Goal: Transaction & Acquisition: Purchase product/service

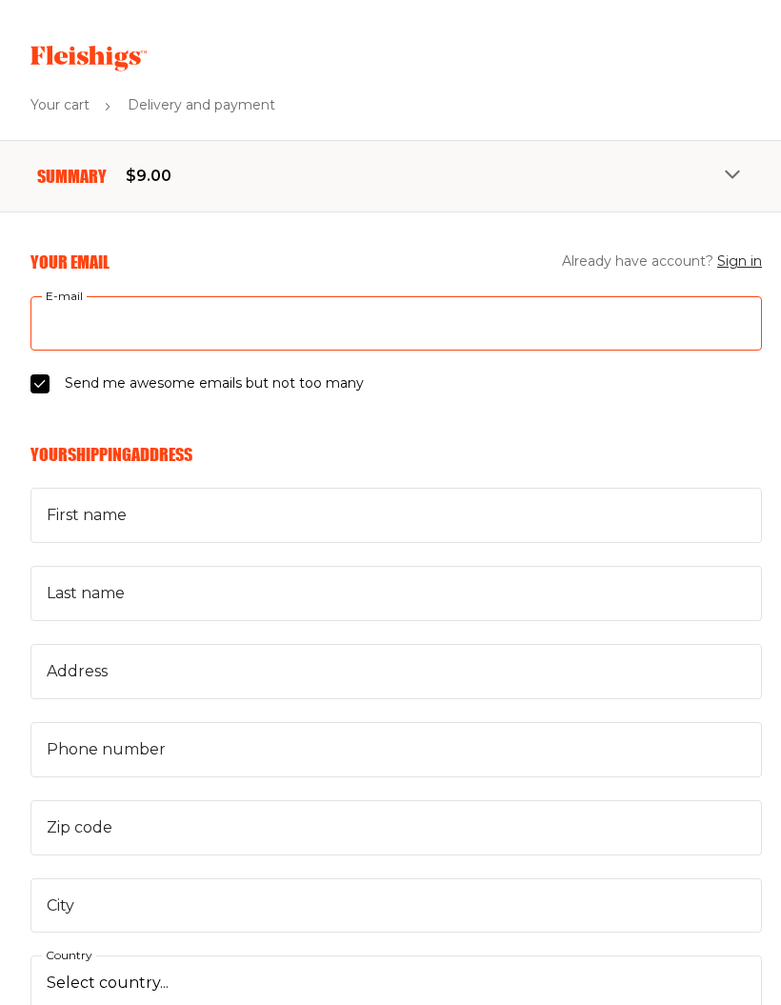
click at [59, 323] on input "E-mail" at bounding box center [396, 323] width 732 height 55
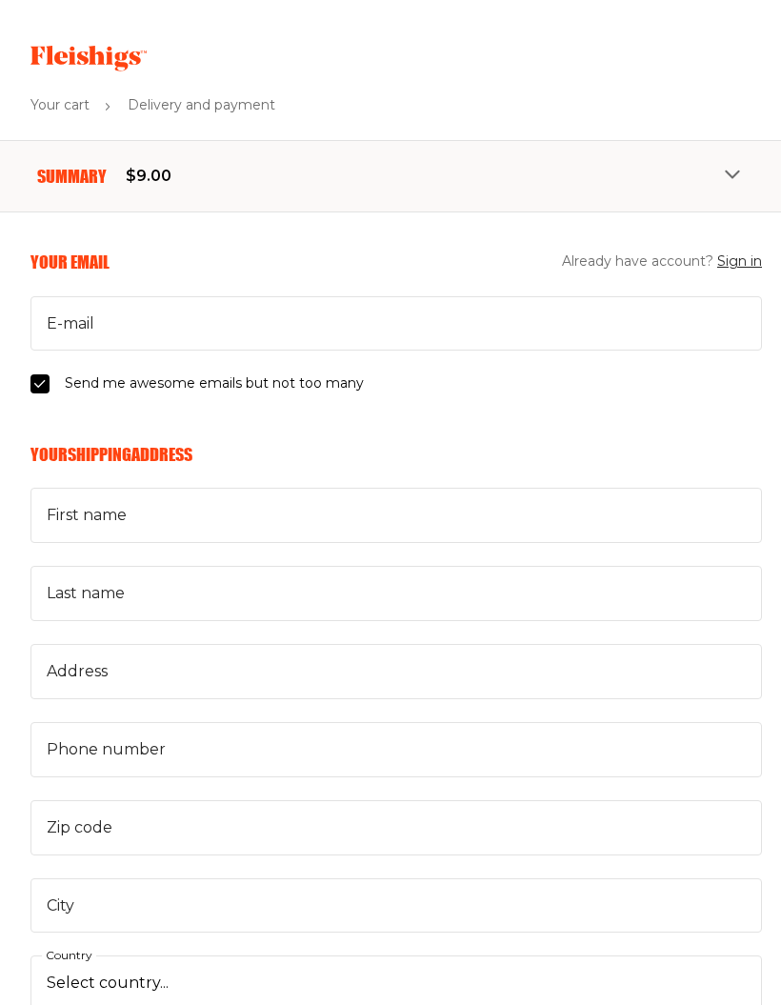
type input "[PERSON_NAME]"
type input "[EMAIL_ADDRESS][DOMAIN_NAME]"
select select "US"
type input "[GEOGRAPHIC_DATA]"
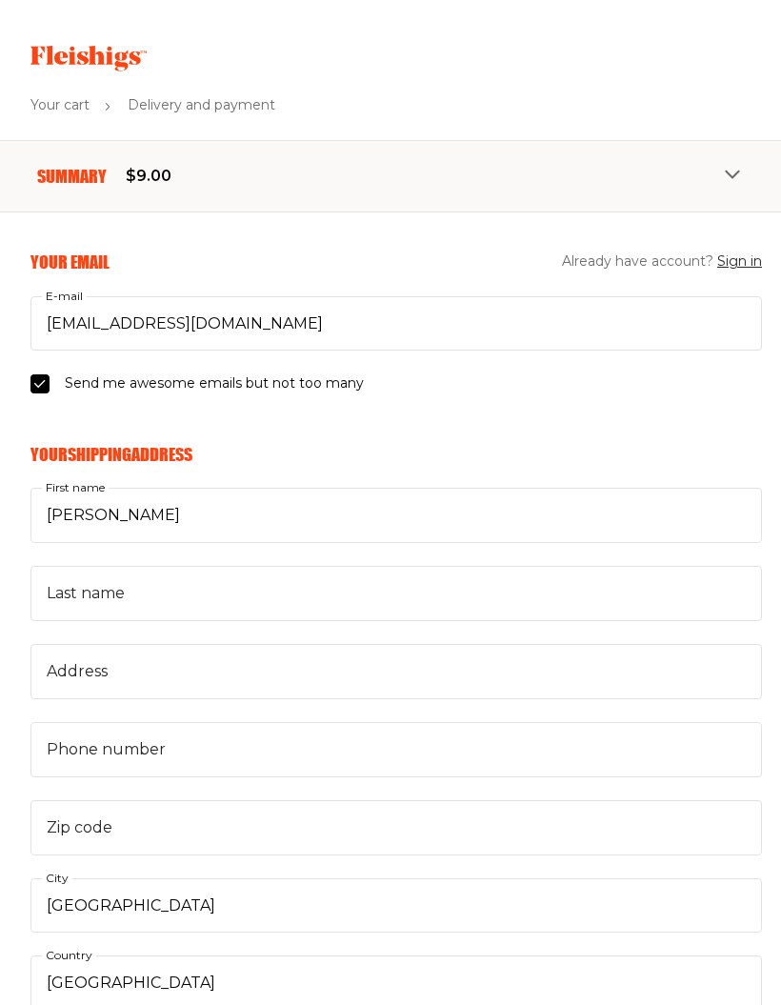
type input "[PERSON_NAME]"
type input "28037"
type input "9174824373"
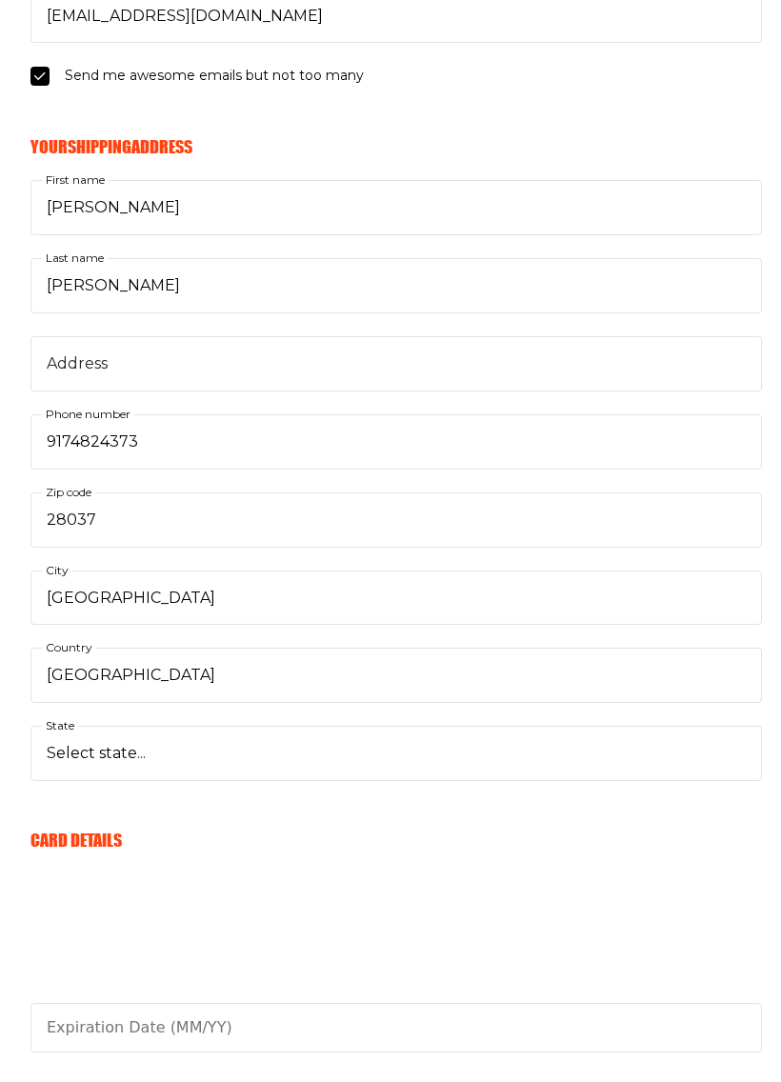
scroll to position [330, 0]
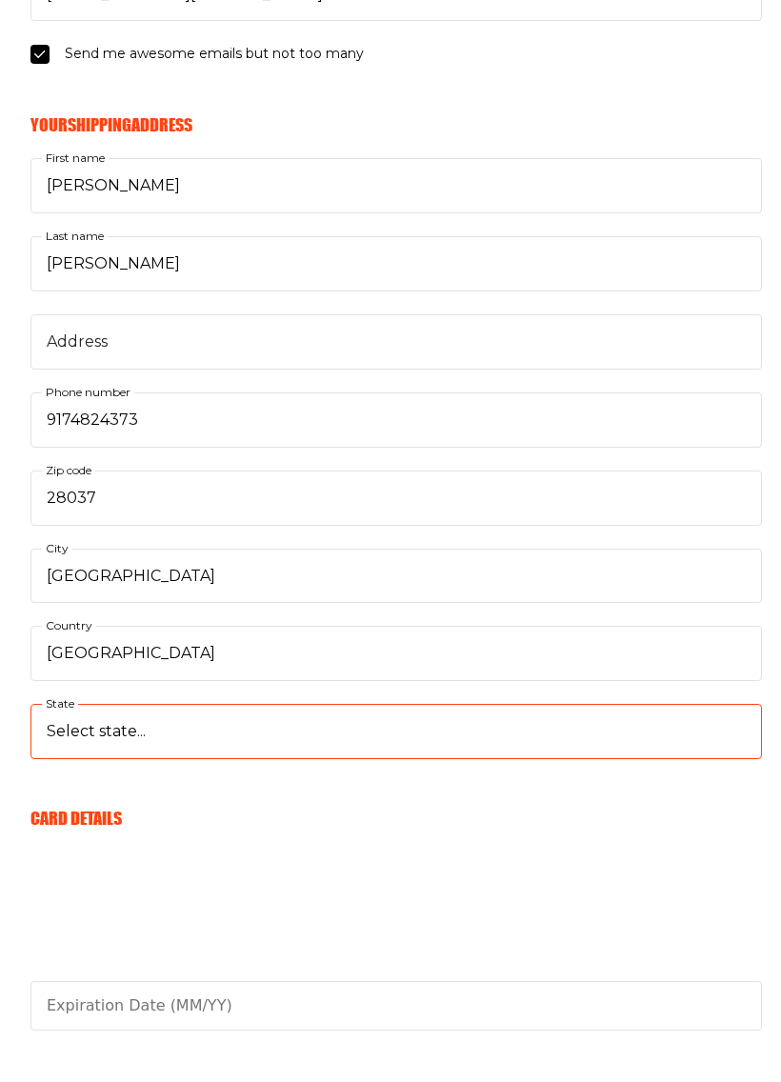
click at [70, 721] on select "Select state... [US_STATE] [US_STATE] [US_STATE] [US_STATE] [US_STATE] [US_STAT…" at bounding box center [396, 731] width 732 height 55
select select "[US_STATE]"
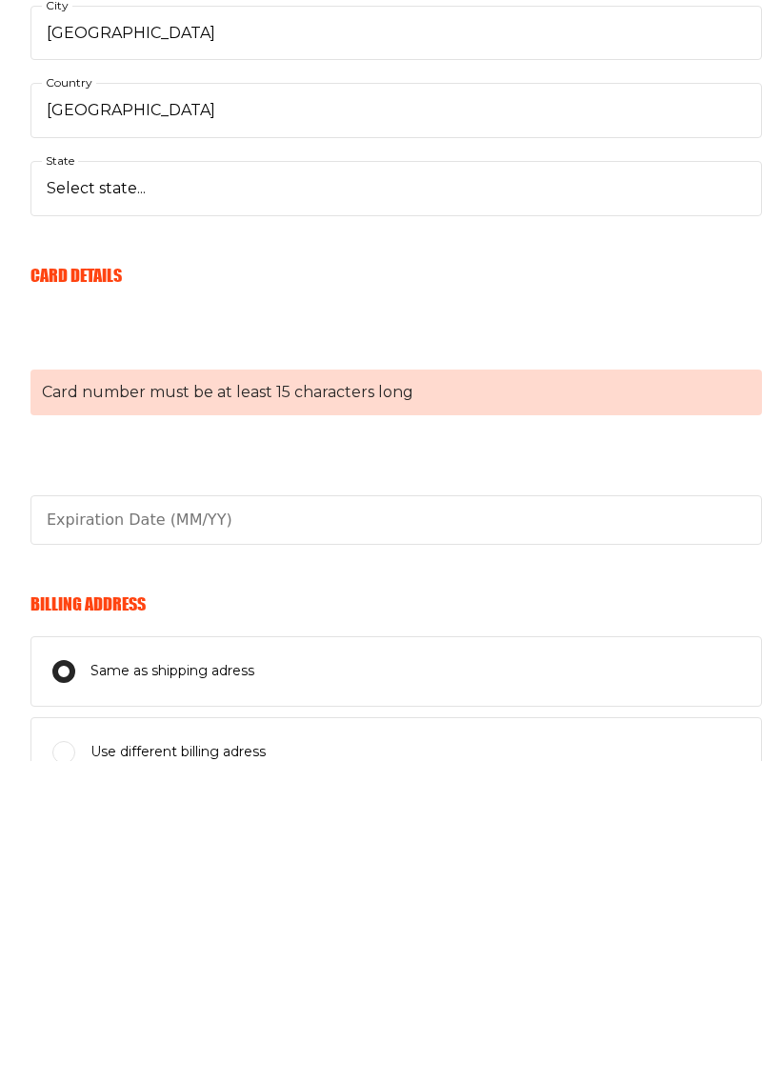
scroll to position [553, 0]
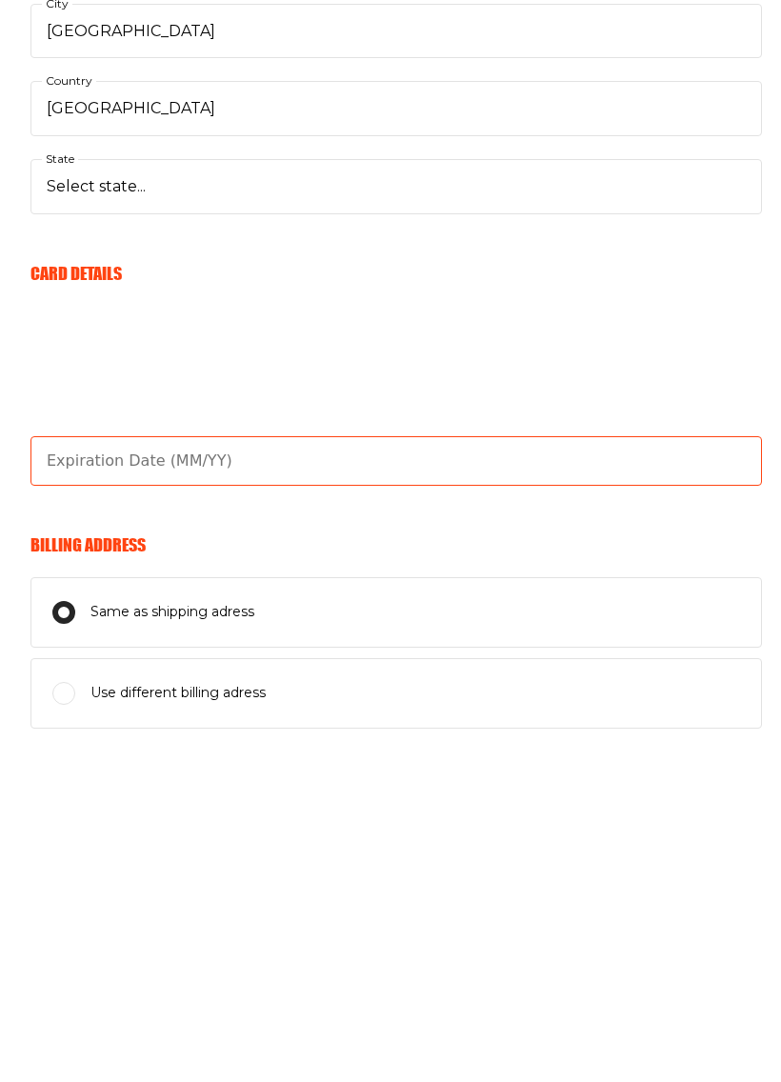
click at [96, 757] on input "text" at bounding box center [396, 782] width 732 height 50
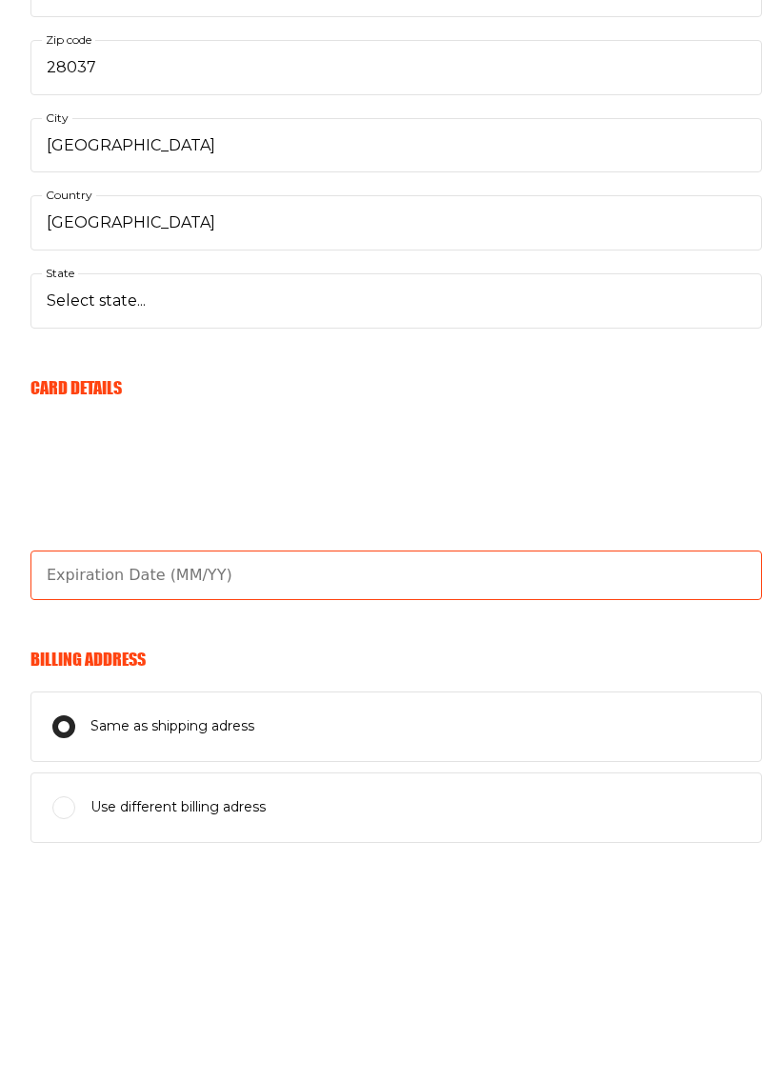
click at [520, 757] on input "text" at bounding box center [396, 782] width 732 height 50
click at [68, 757] on input "text" at bounding box center [396, 782] width 732 height 50
type input "11/29"
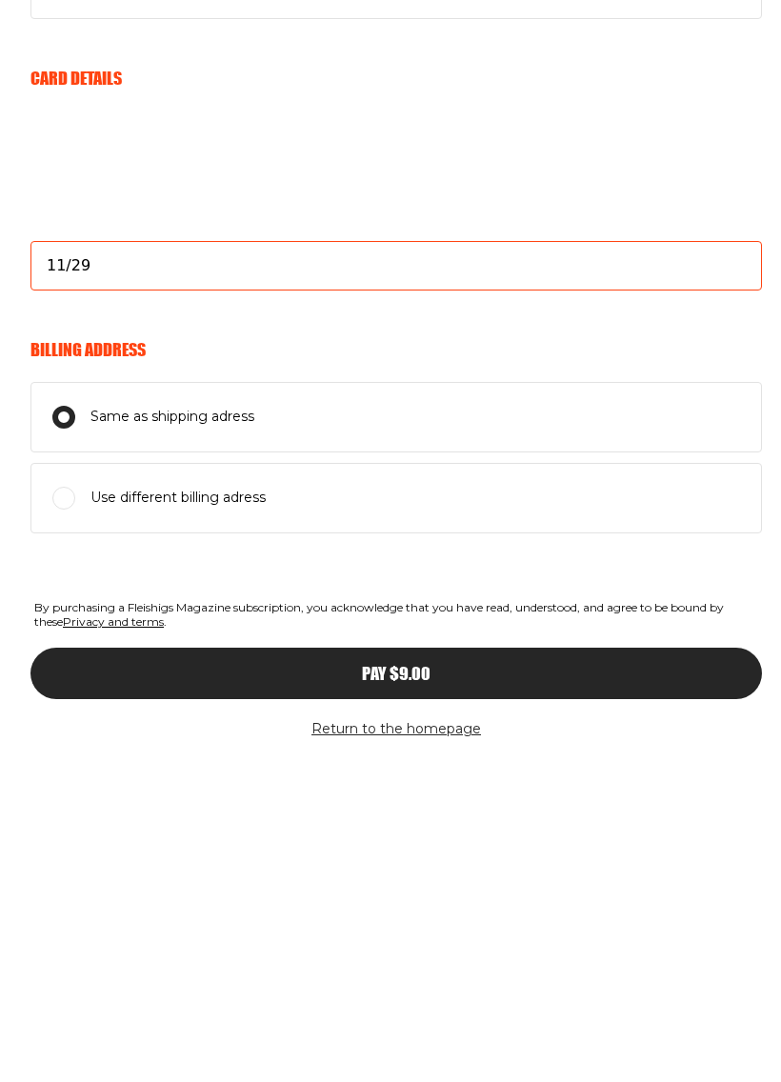
scroll to position [760, 0]
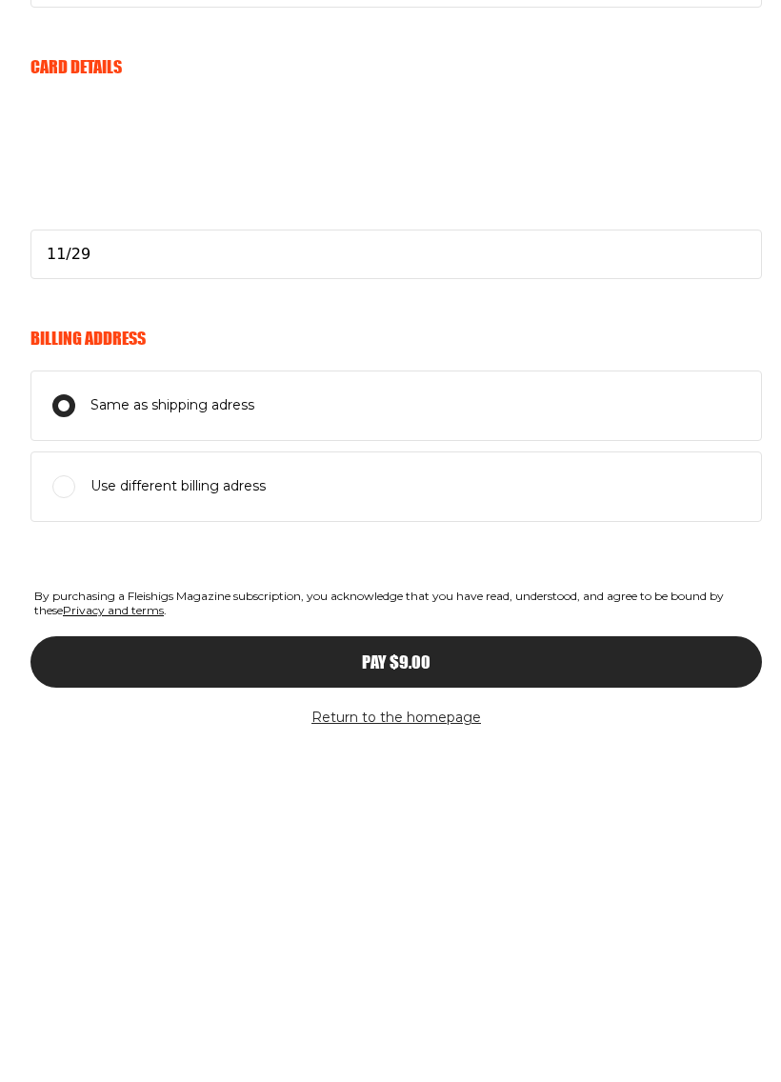
click at [95, 975] on div "Pay $9.00" at bounding box center [396, 983] width 655 height 17
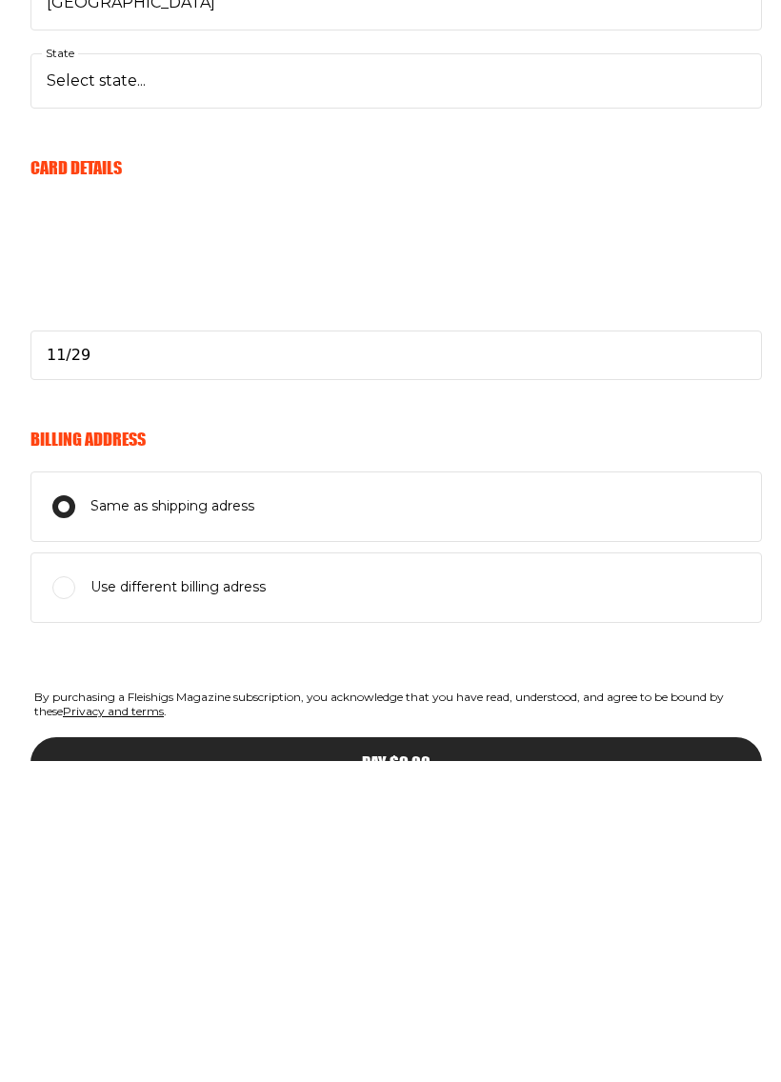
scroll to position [707, 0]
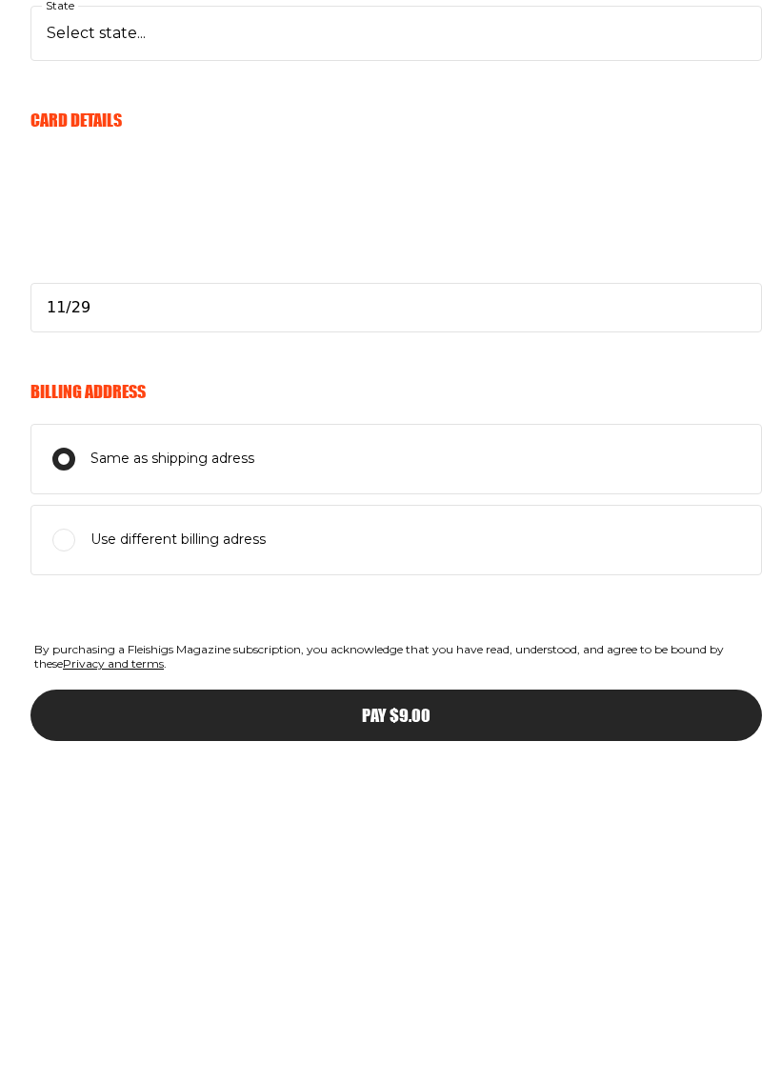
type input "6069"
click at [488, 1004] on div "Pay $9.00" at bounding box center [396, 1036] width 655 height 17
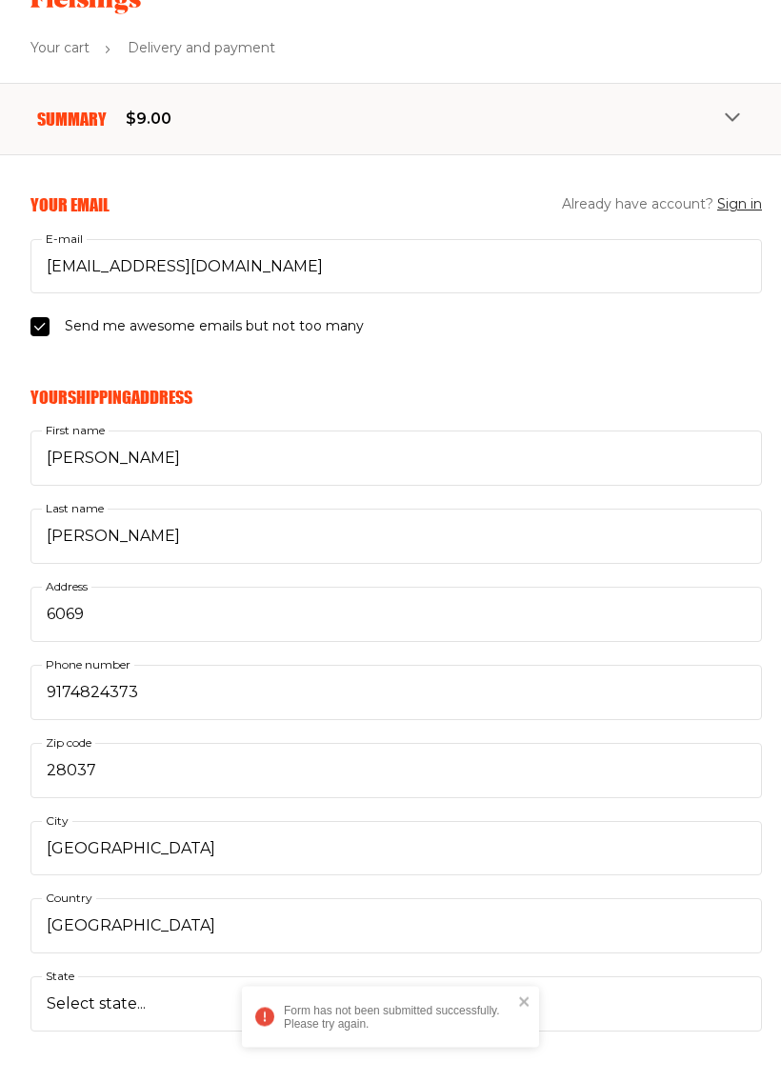
scroll to position [57, 0]
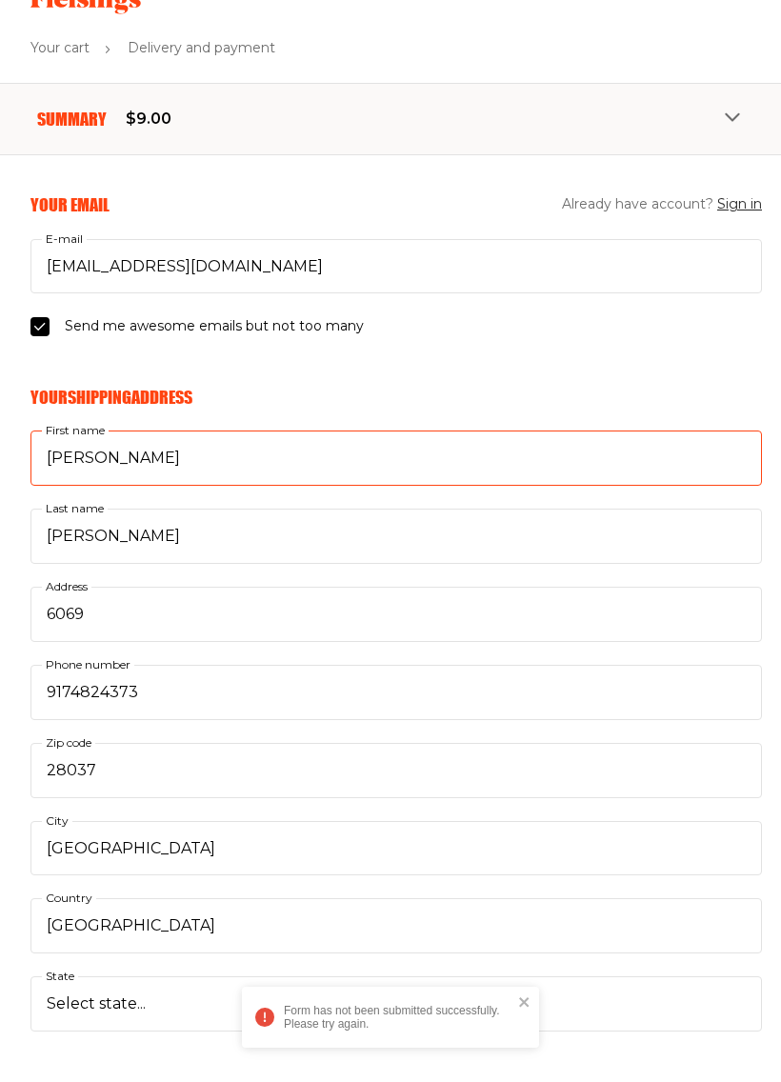
click at [92, 456] on input "Debbie" at bounding box center [396, 458] width 732 height 55
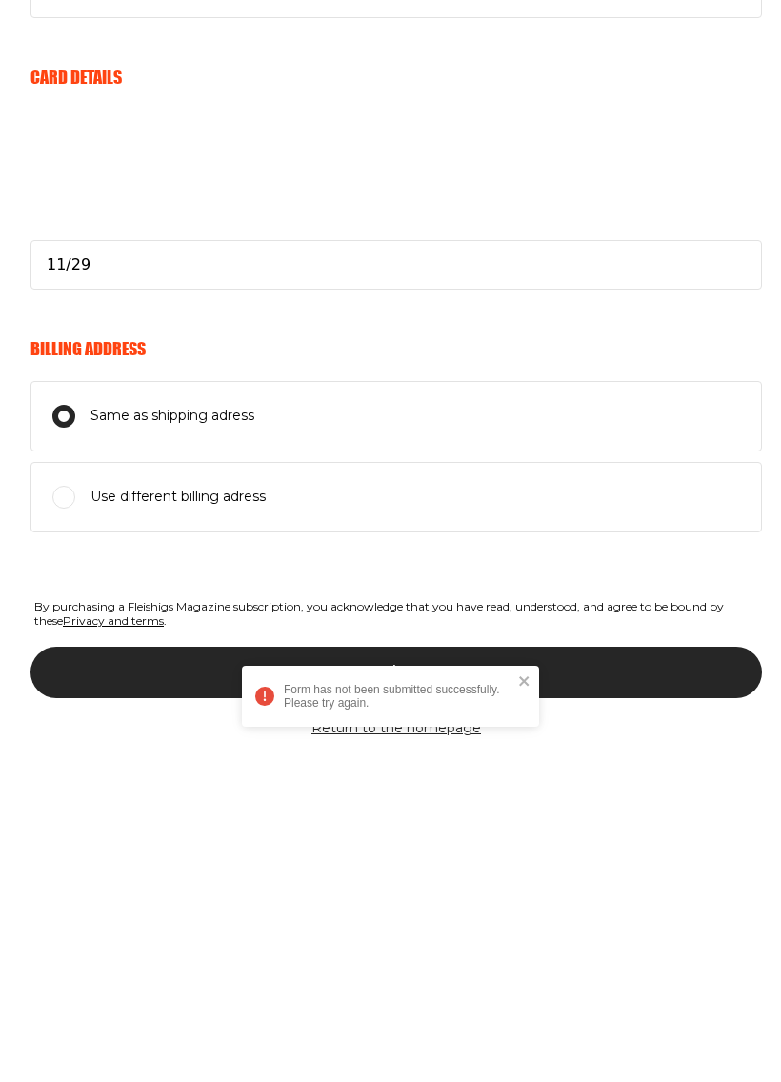
scroll to position [760, 0]
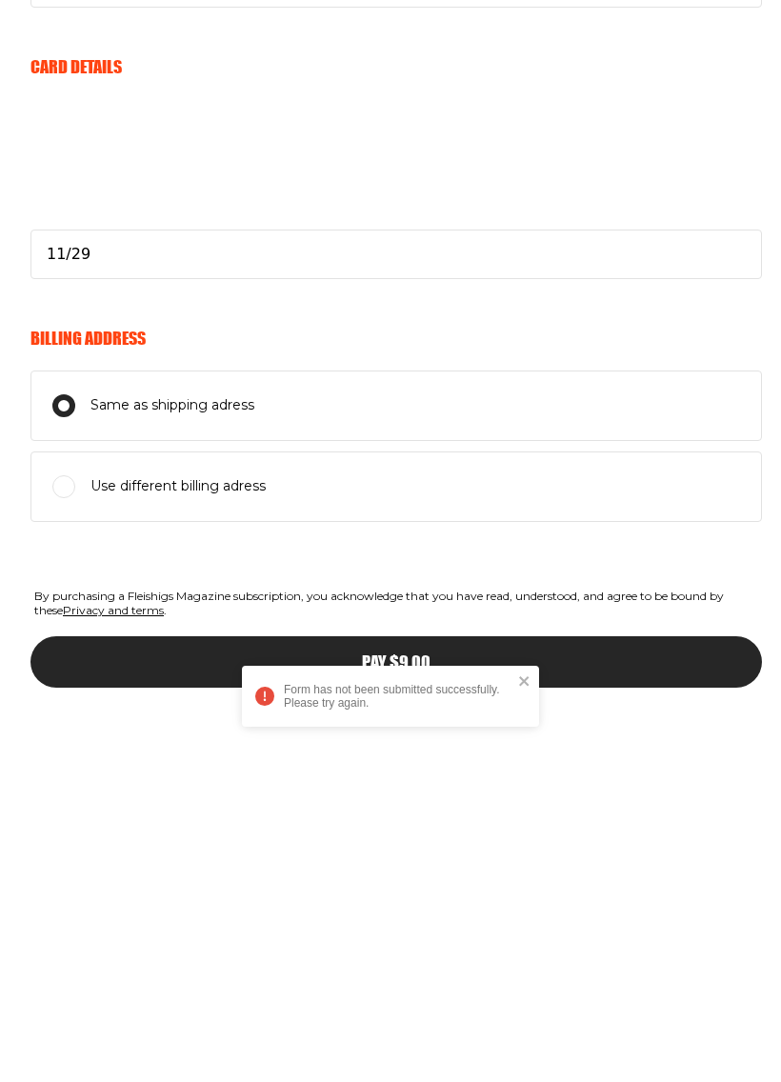
type input "Deborah"
click at [529, 995] on icon "close" at bounding box center [524, 1002] width 13 height 15
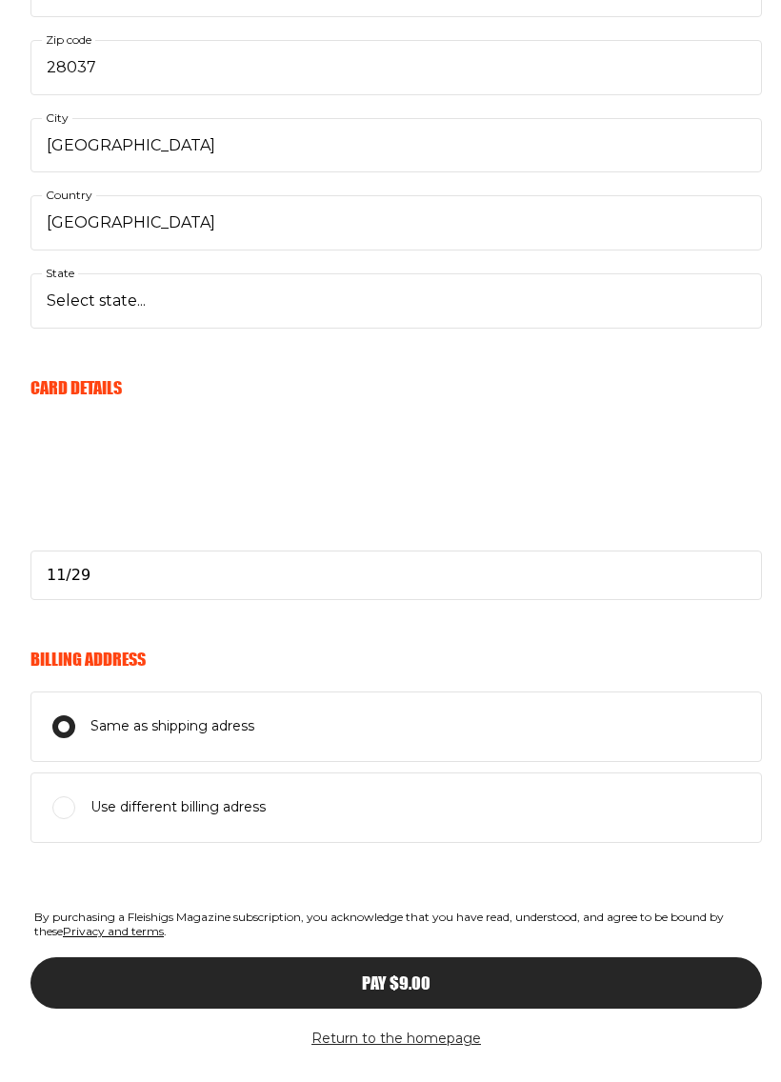
click at [471, 986] on button "Pay $9.00" at bounding box center [396, 982] width 732 height 51
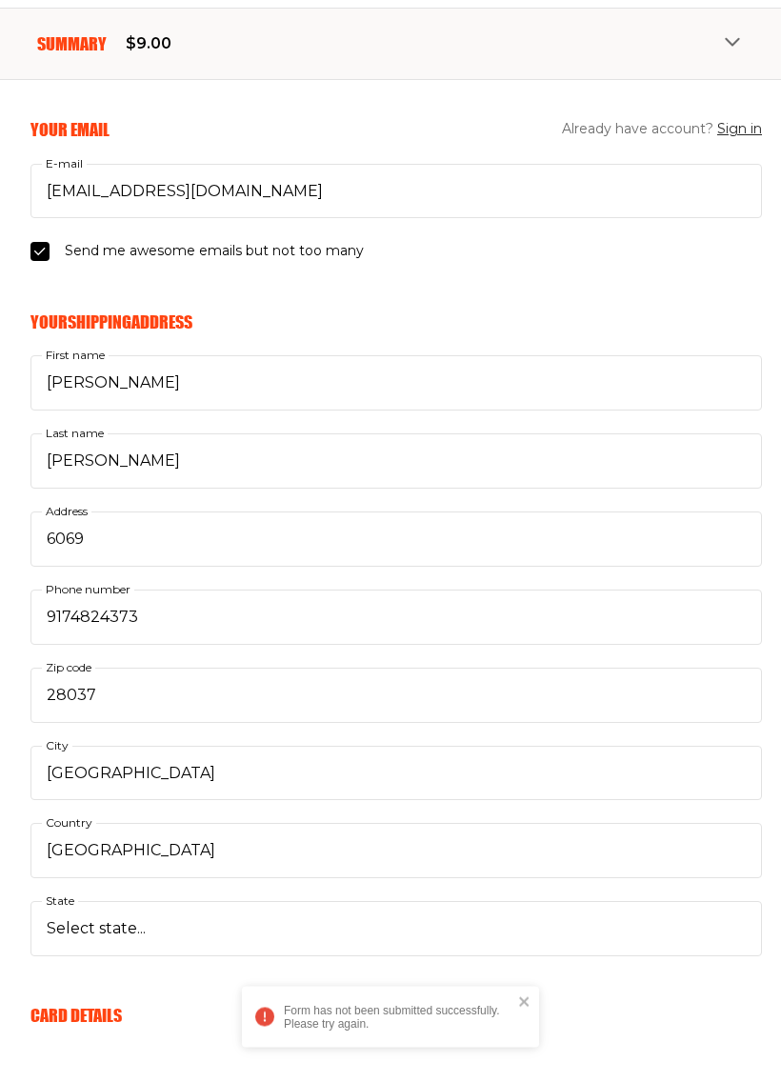
scroll to position [131, 0]
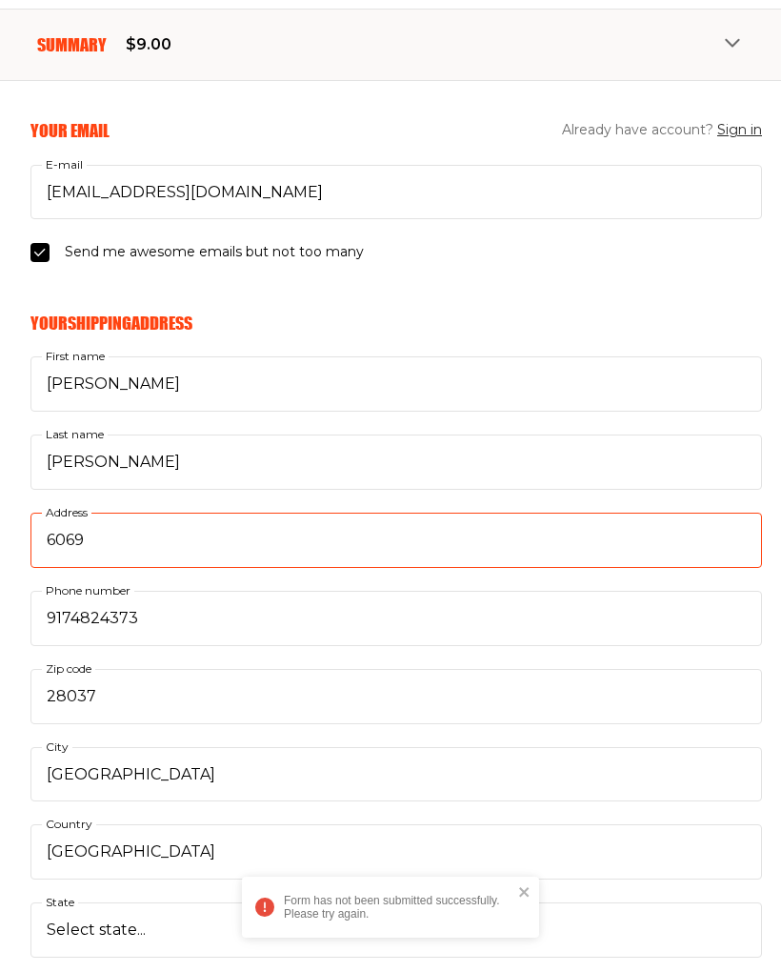
click at [122, 514] on input "6069" at bounding box center [396, 540] width 732 height 55
click at [126, 544] on input "6069" at bounding box center [396, 540] width 732 height 55
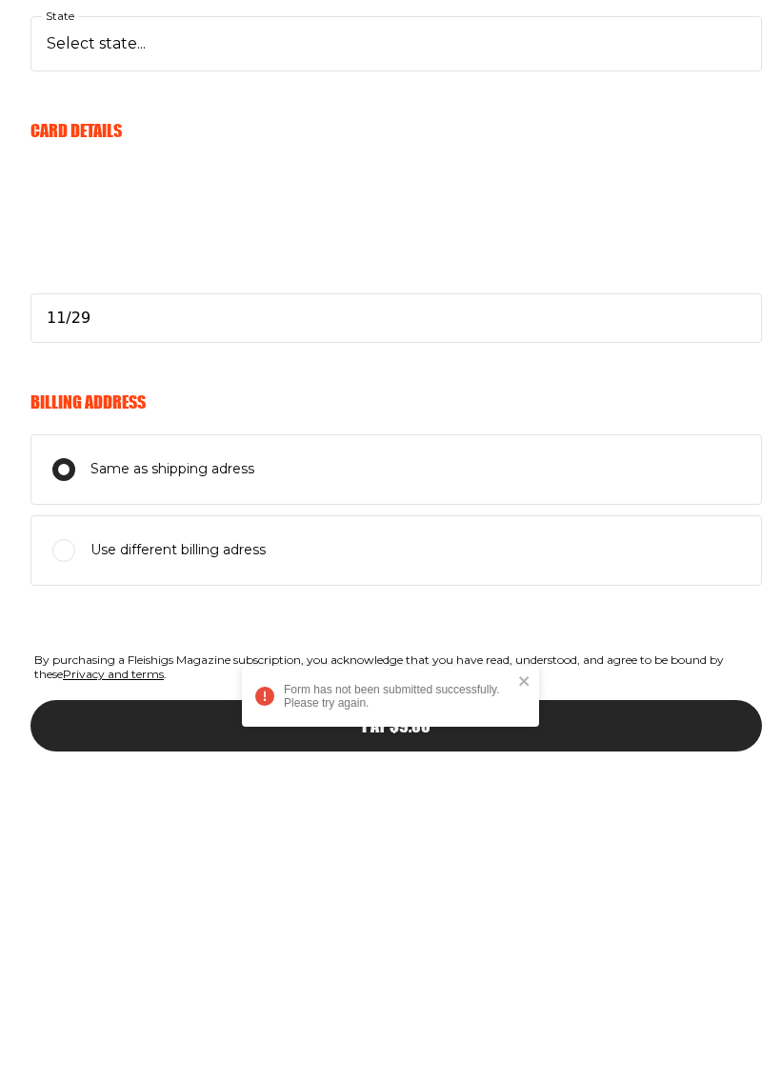
scroll to position [708, 0]
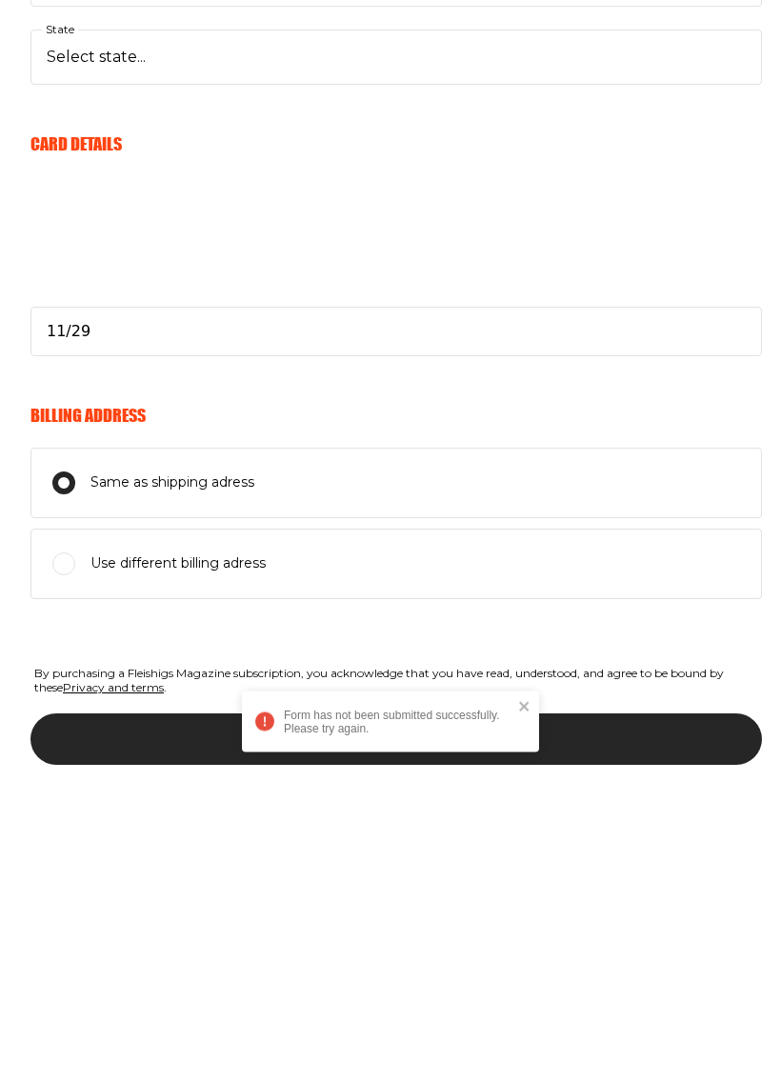
type input "6069 Pier Drive"
click at [103, 1004] on button "Pay $9.00" at bounding box center [396, 1035] width 732 height 51
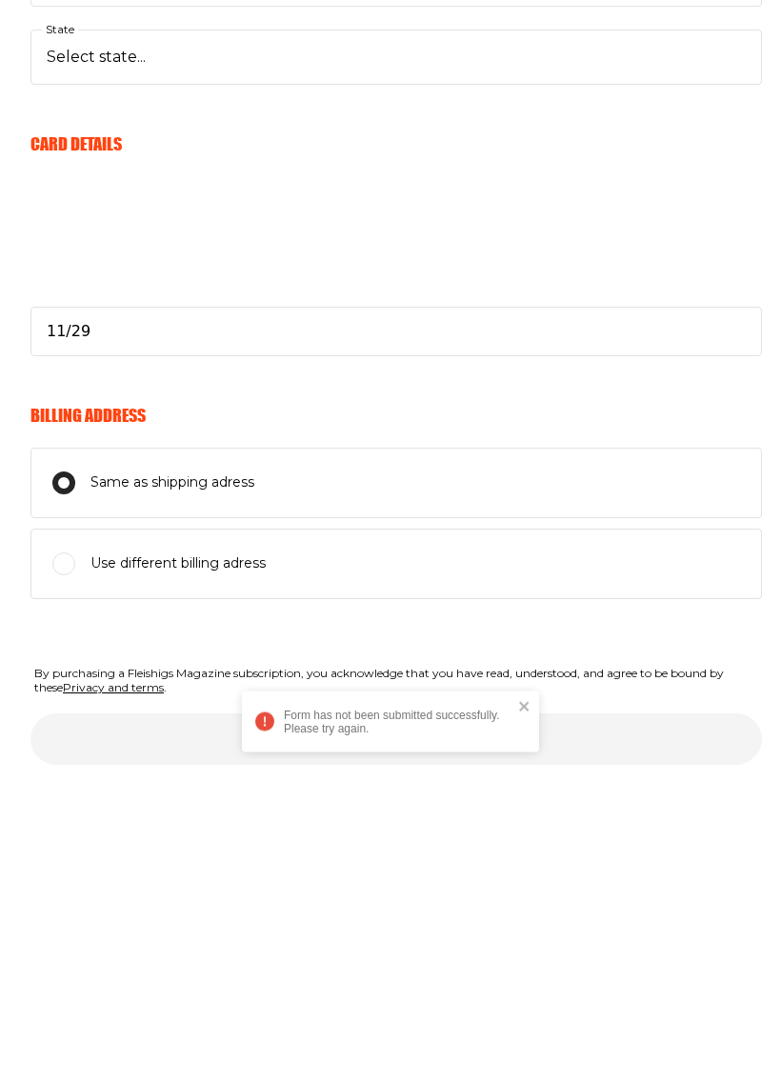
scroll to position [760, 0]
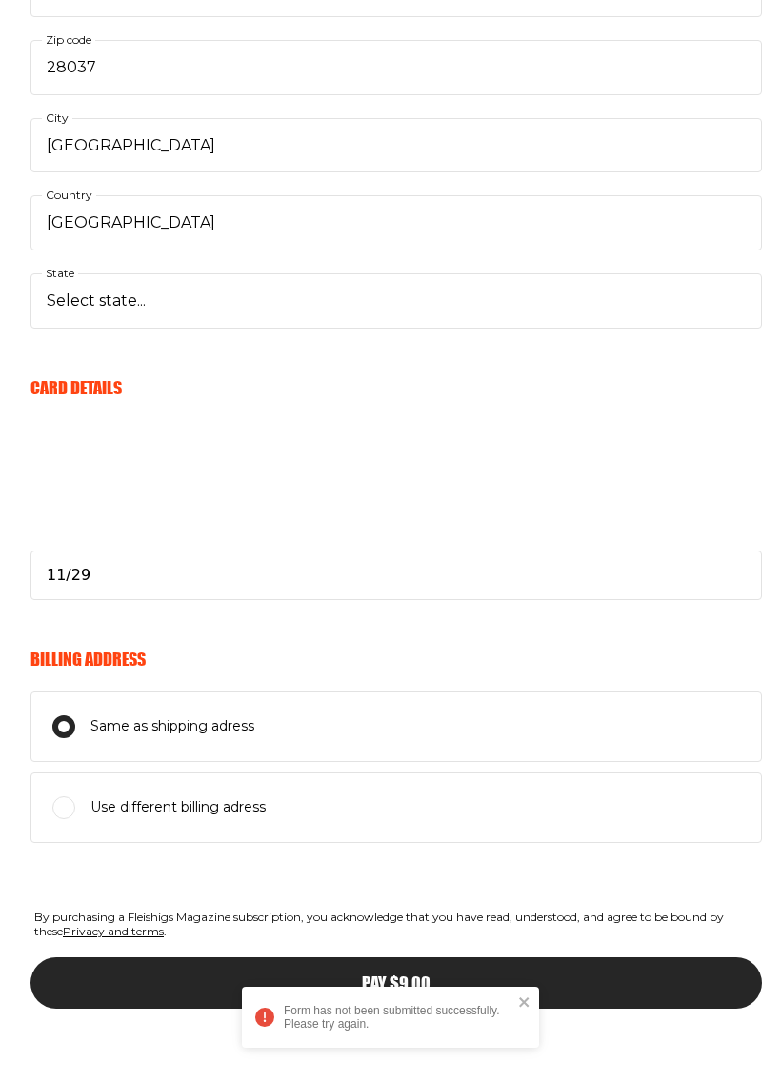
click at [191, 975] on div "Pay $9.00" at bounding box center [396, 983] width 655 height 17
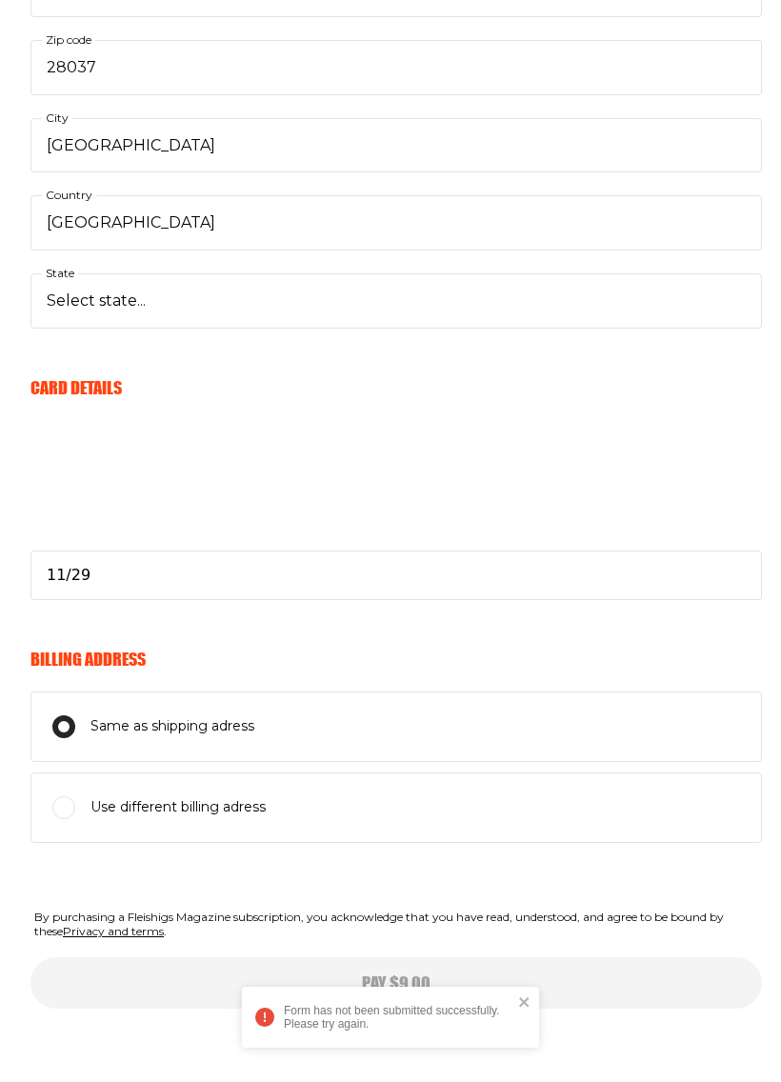
click at [529, 1001] on icon "close" at bounding box center [524, 1002] width 13 height 15
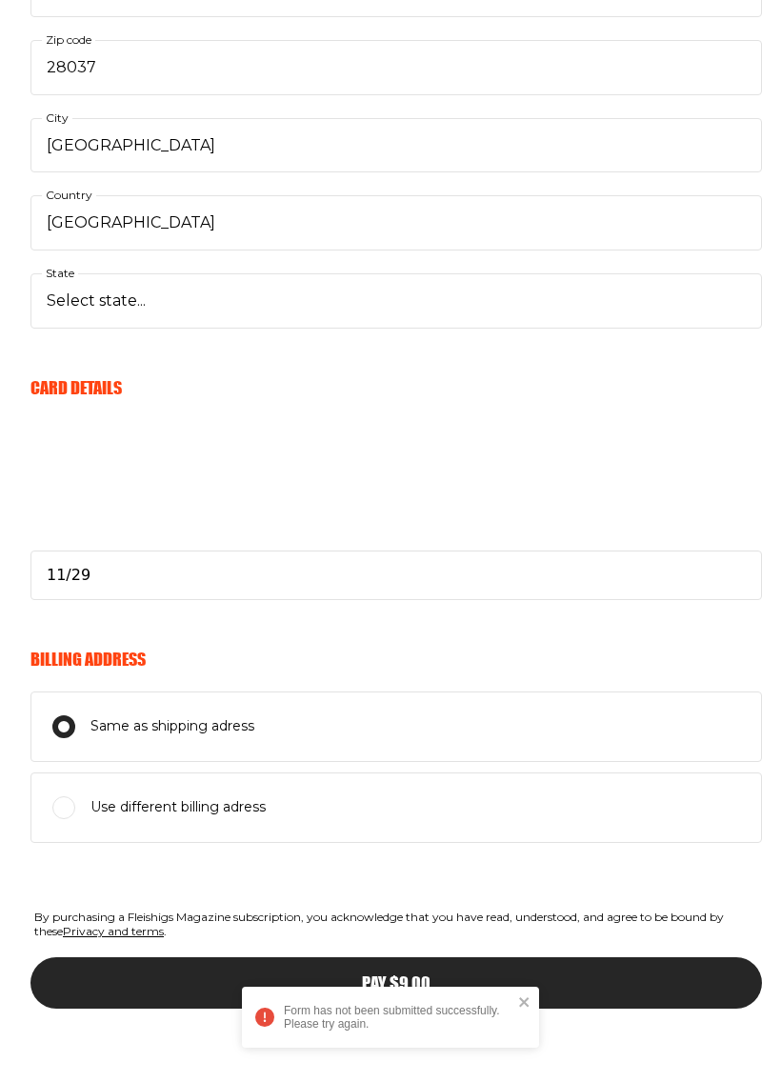
click at [579, 975] on div "Pay $9.00" at bounding box center [396, 983] width 655 height 17
click at [530, 1003] on icon "close" at bounding box center [524, 1002] width 13 height 15
click at [531, 1004] on icon "close" at bounding box center [524, 1002] width 13 height 15
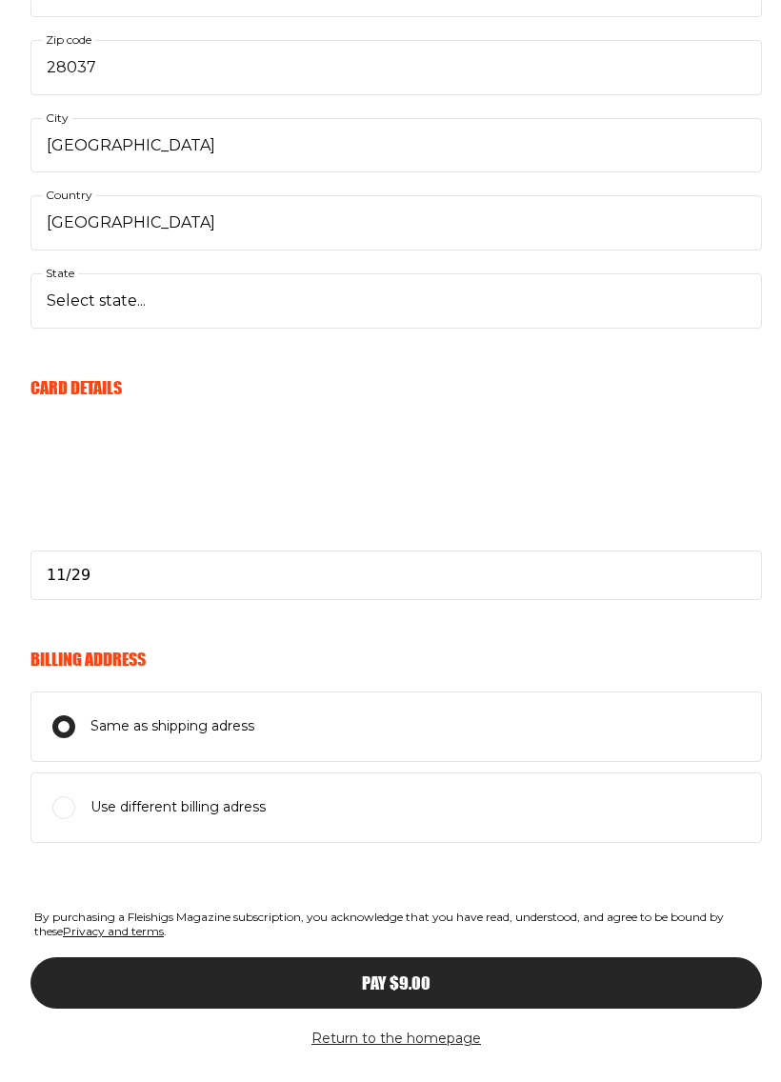
click at [560, 976] on div "Pay $9.00" at bounding box center [396, 983] width 655 height 17
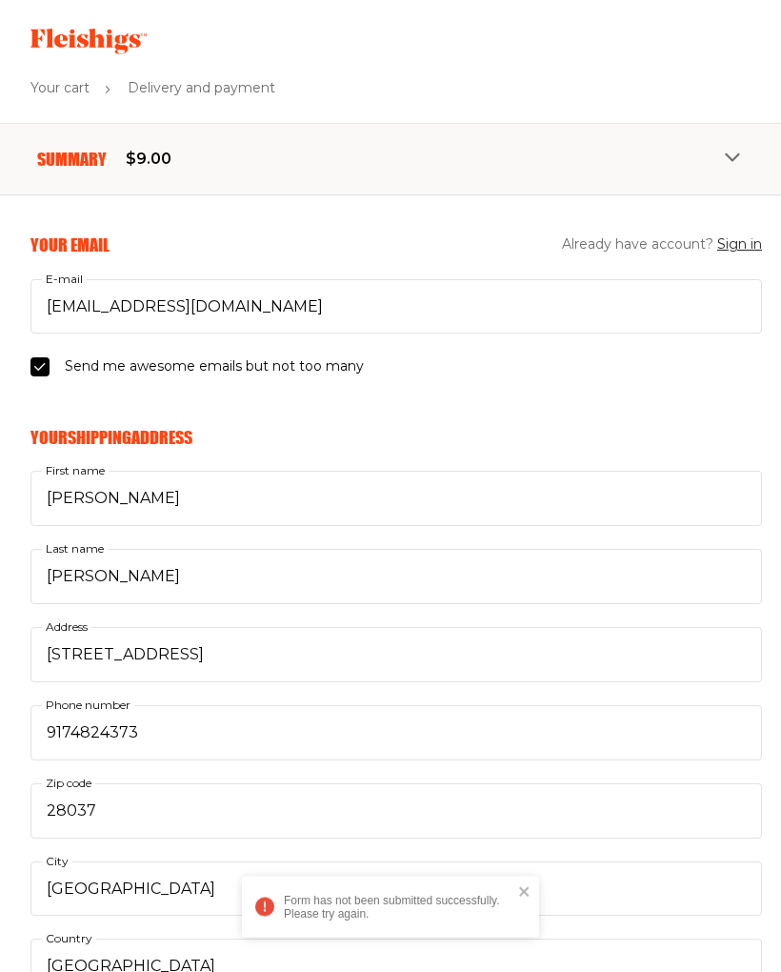
scroll to position [0, 0]
